Goal: Obtain resource: Download file/media

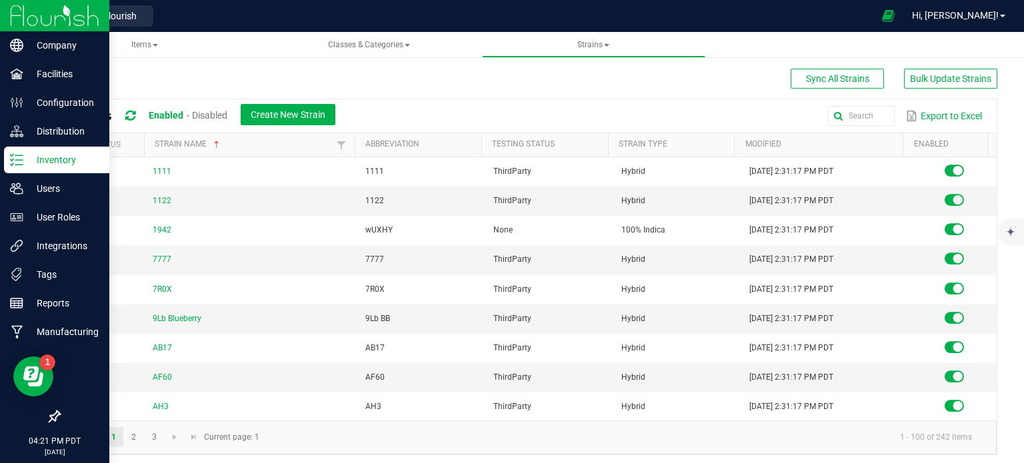
click at [35, 18] on img at bounding box center [54, 15] width 89 height 31
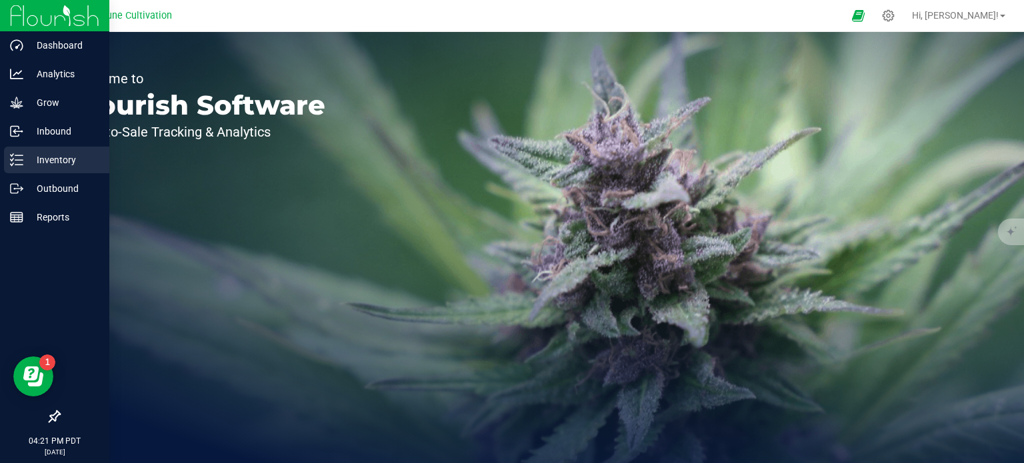
click at [54, 166] on p "Inventory" at bounding box center [63, 160] width 80 height 16
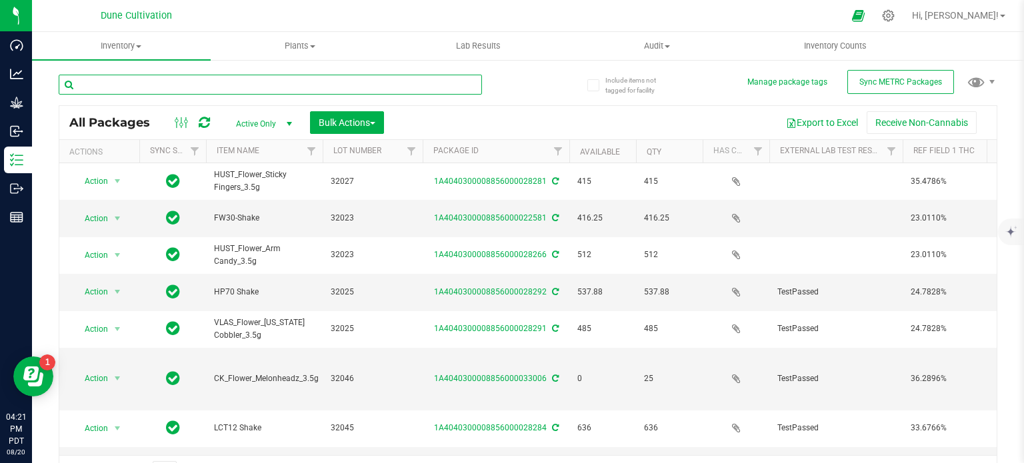
click at [141, 84] on input "text" at bounding box center [270, 85] width 423 height 20
type input "24304"
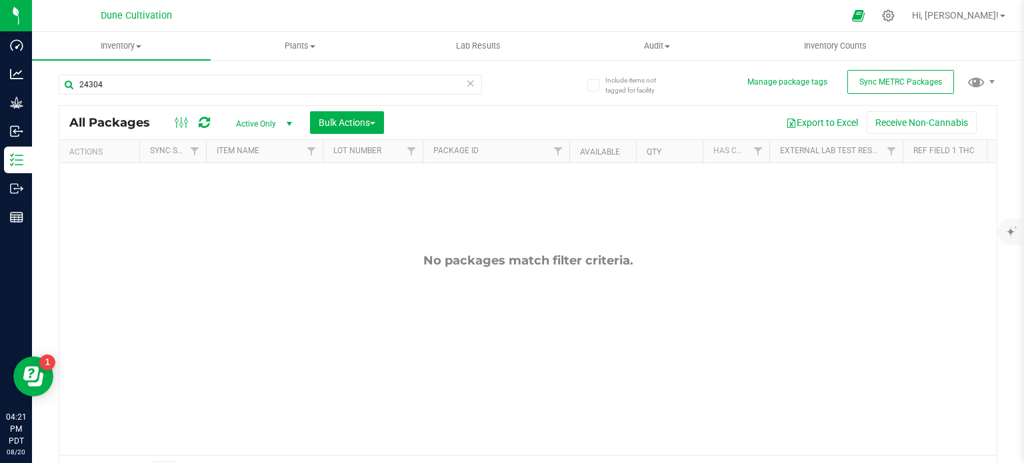
click at [257, 121] on span "Active Only" at bounding box center [261, 124] width 73 height 19
click at [253, 202] on li "All" at bounding box center [261, 205] width 72 height 20
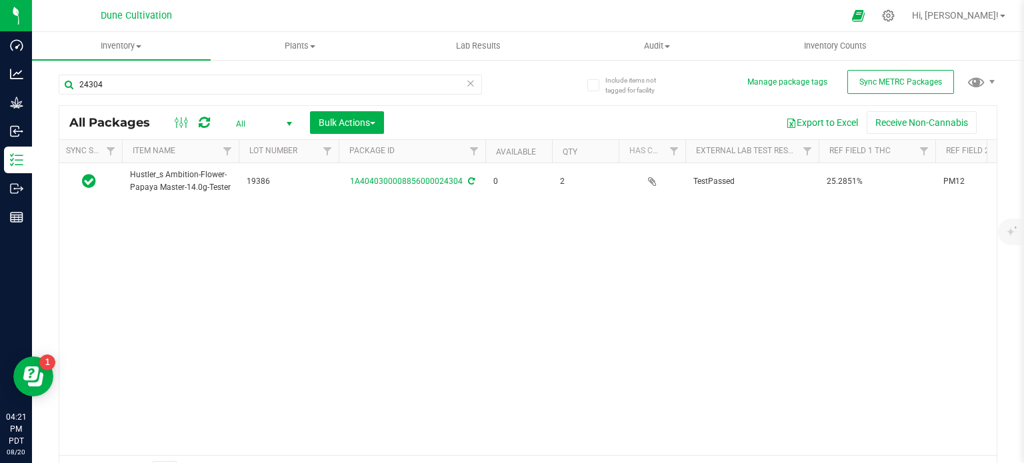
scroll to position [0, 737]
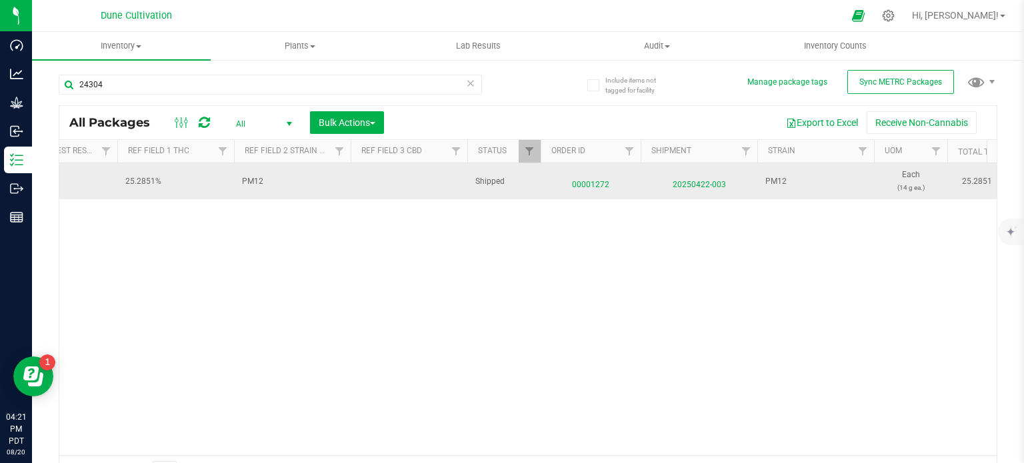
click at [597, 180] on span "00001272" at bounding box center [590, 181] width 84 height 19
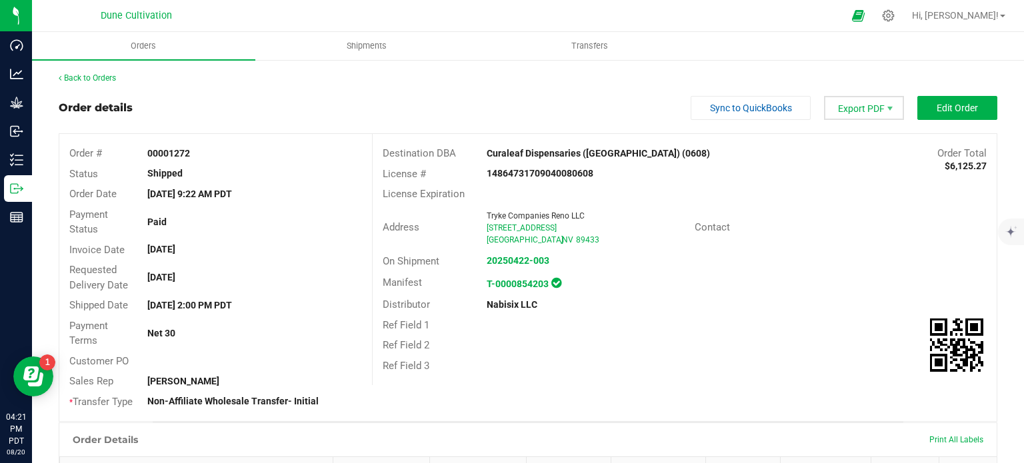
click at [857, 110] on span "Export PDF" at bounding box center [864, 108] width 80 height 24
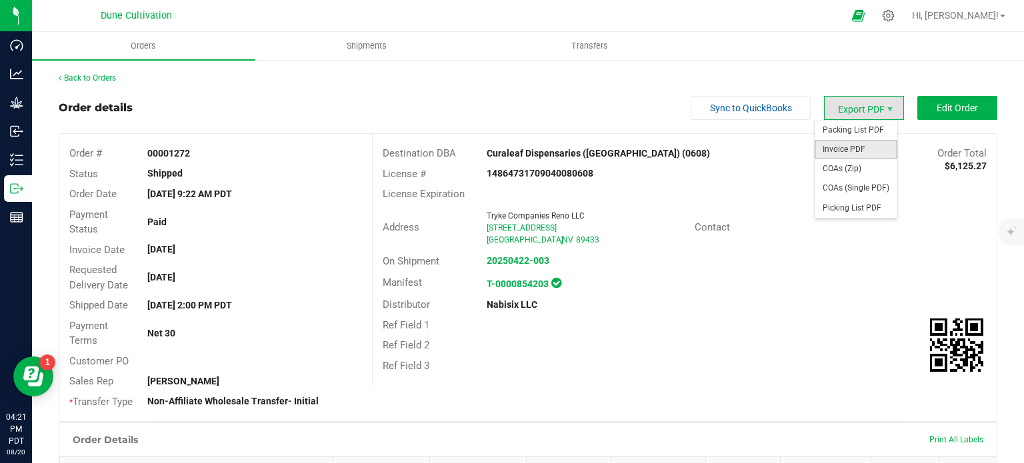
click at [850, 148] on span "Invoice PDF" at bounding box center [855, 149] width 83 height 19
